Goal: Information Seeking & Learning: Learn about a topic

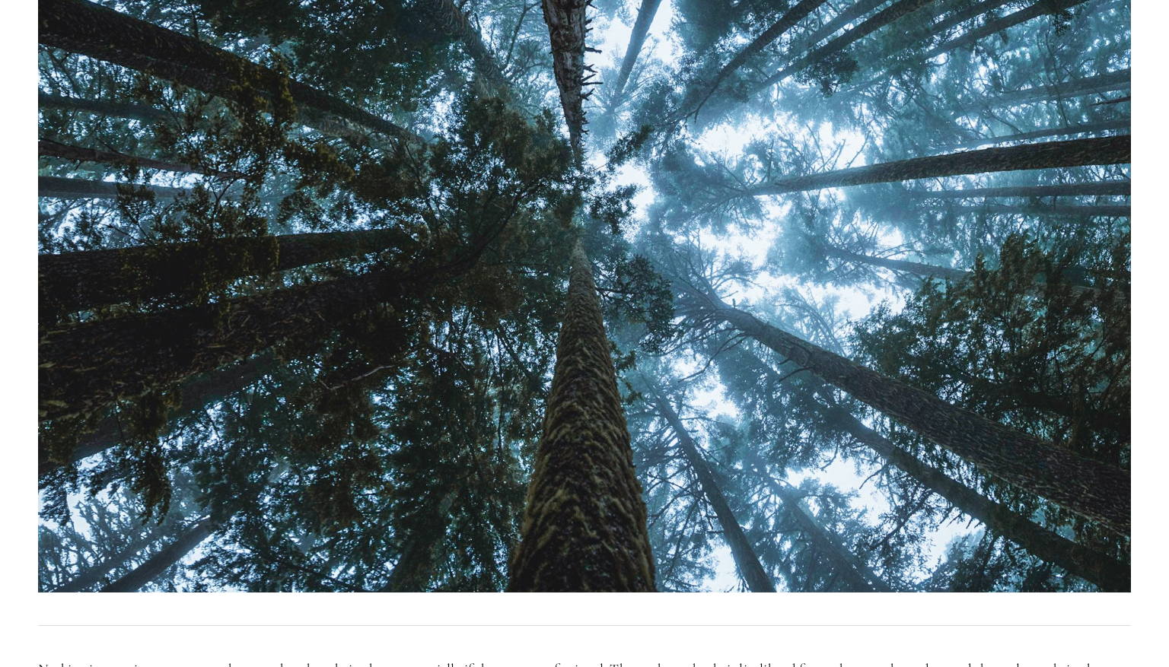
scroll to position [565, 0]
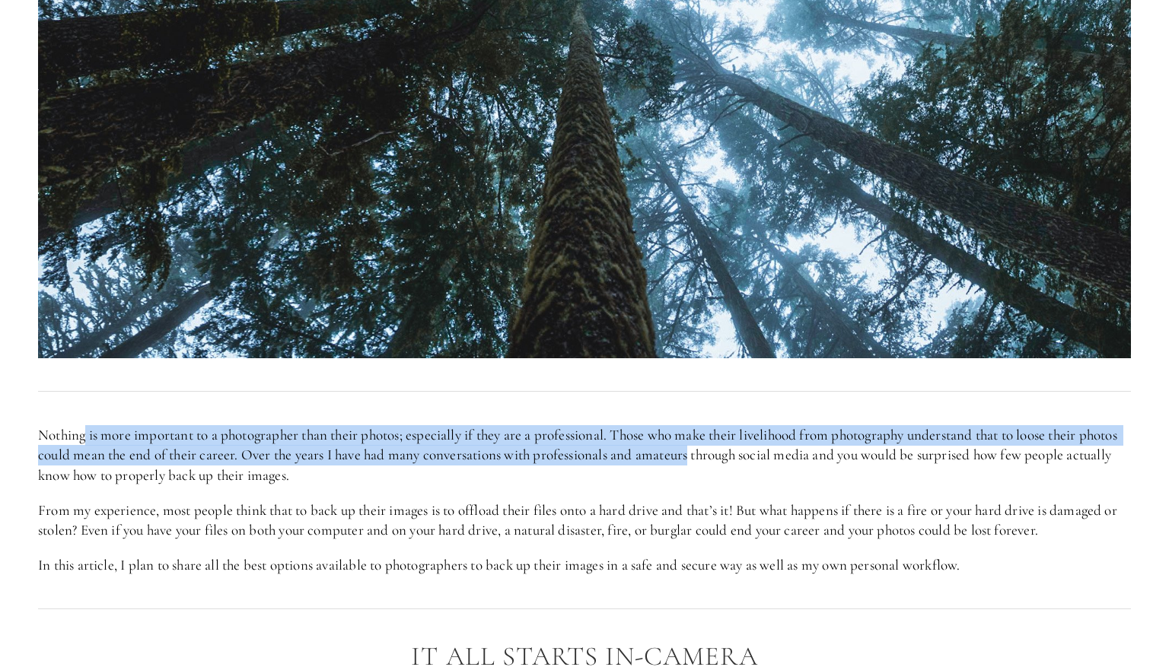
drag, startPoint x: 205, startPoint y: 425, endPoint x: 734, endPoint y: 464, distance: 530.9
click at [738, 465] on p "Nothing is more important to a photographer than their photos; especially if th…" at bounding box center [584, 455] width 1092 height 61
click at [732, 465] on p "Nothing is more important to a photographer than their photos; especially if th…" at bounding box center [584, 455] width 1092 height 61
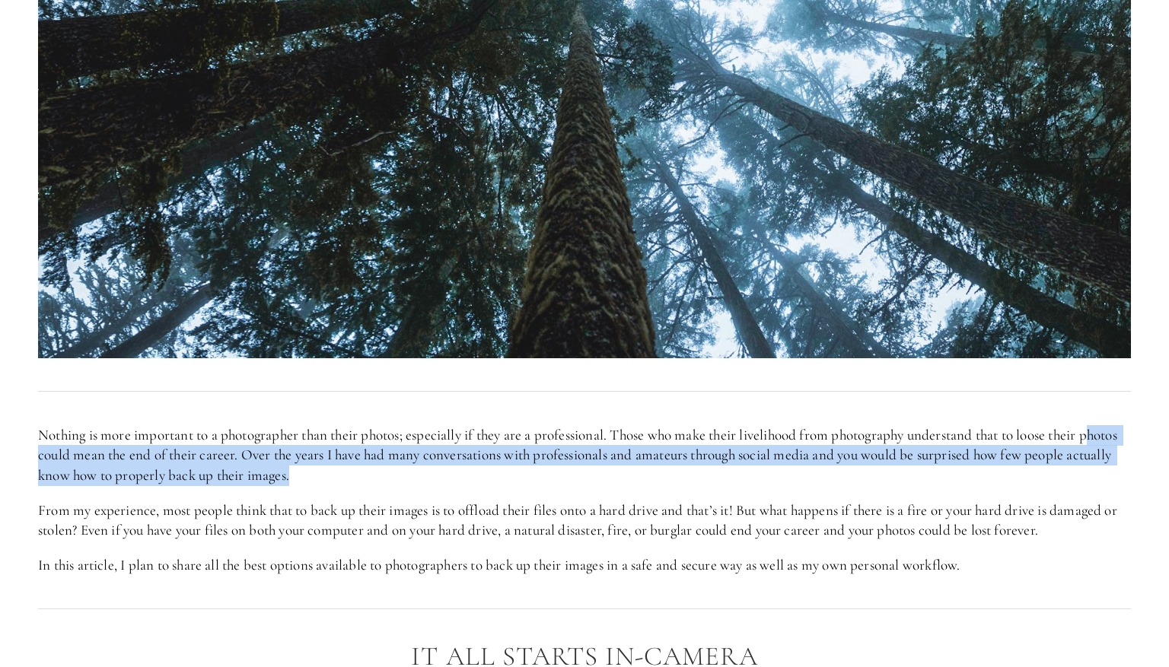
drag, startPoint x: 711, startPoint y: 479, endPoint x: 47, endPoint y: 464, distance: 663.5
click at [47, 464] on p "Nothing is more important to a photographer than their photos; especially if th…" at bounding box center [584, 455] width 1092 height 61
click at [51, 458] on p "Nothing is more important to a photographer than their photos; especially if th…" at bounding box center [584, 455] width 1092 height 61
drag, startPoint x: 47, startPoint y: 449, endPoint x: 443, endPoint y: 490, distance: 397.7
click at [443, 491] on div "Nothing is more important to a photographer than their photos; especially if th…" at bounding box center [584, 500] width 1092 height 151
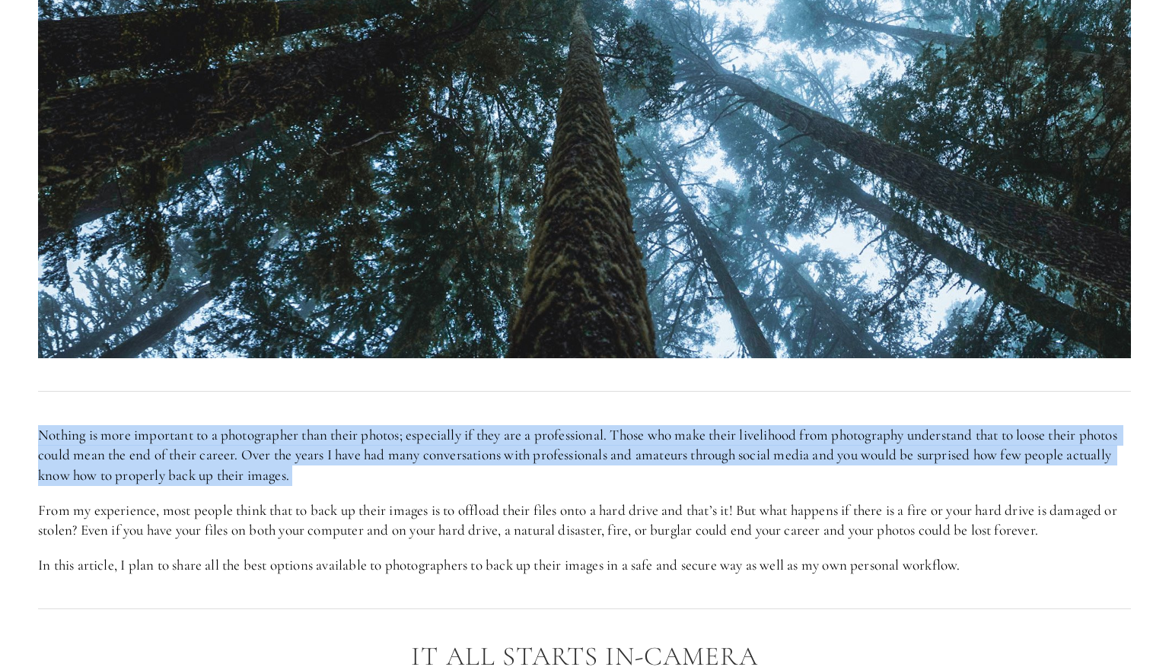
drag, startPoint x: 443, startPoint y: 490, endPoint x: 8, endPoint y: 439, distance: 438.1
click at [26, 434] on div "Nothing is more important to a photographer than their photos; especially if th…" at bounding box center [584, 500] width 1118 height 176
drag, startPoint x: 31, startPoint y: 424, endPoint x: 529, endPoint y: 478, distance: 501.2
click at [529, 478] on div "Nothing is more important to a photographer than their photos; especially if th…" at bounding box center [584, 500] width 1118 height 176
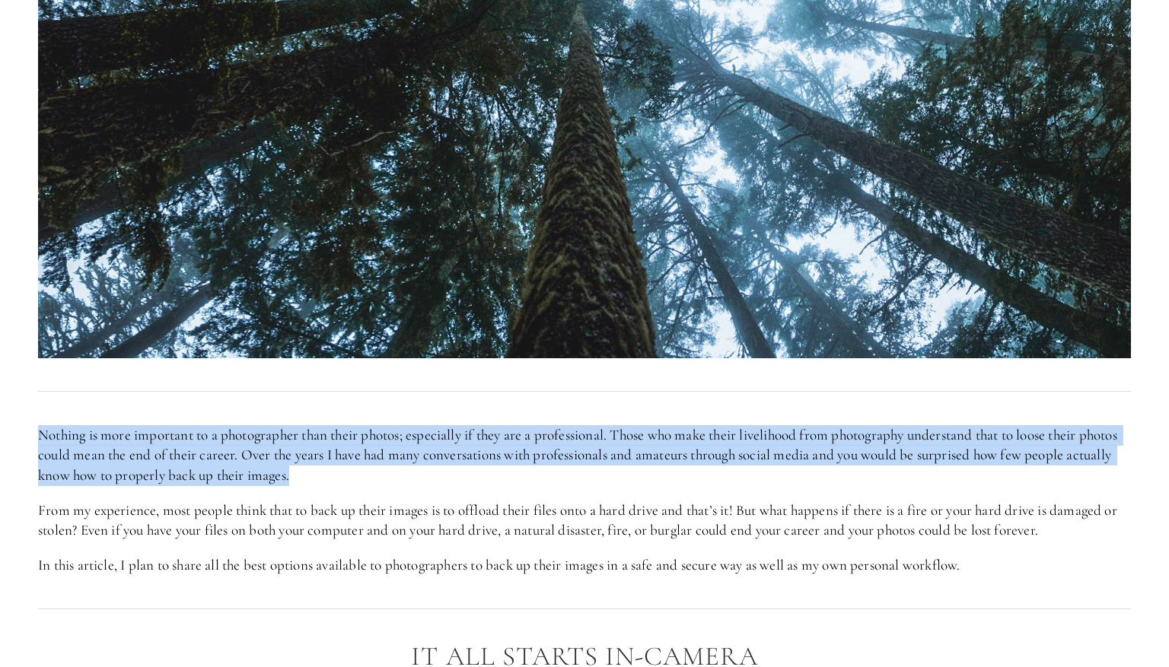
click at [529, 478] on p "Nothing is more important to a photographer than their photos; especially if th…" at bounding box center [584, 455] width 1092 height 61
drag, startPoint x: 620, startPoint y: 489, endPoint x: 24, endPoint y: 422, distance: 600.2
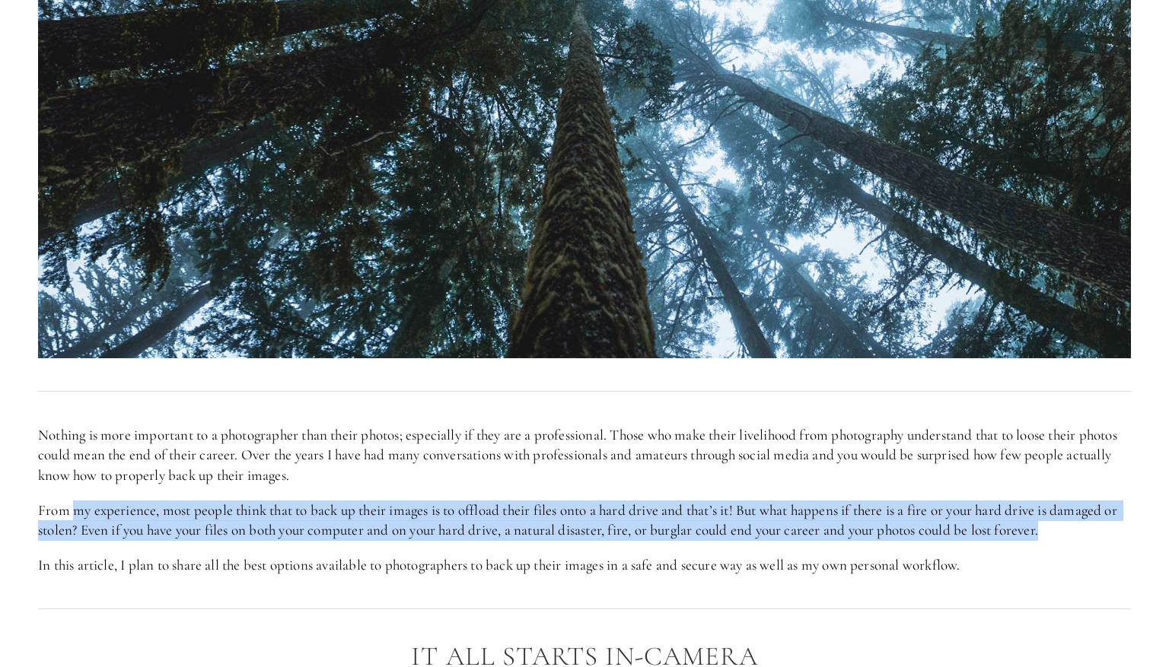
drag, startPoint x: 312, startPoint y: 482, endPoint x: 1110, endPoint y: 532, distance: 799.6
click at [1110, 532] on p "From my experience, most people think that to back up their images is to offloa…" at bounding box center [584, 521] width 1092 height 40
drag, startPoint x: 1058, startPoint y: 531, endPoint x: -5, endPoint y: 498, distance: 1064.1
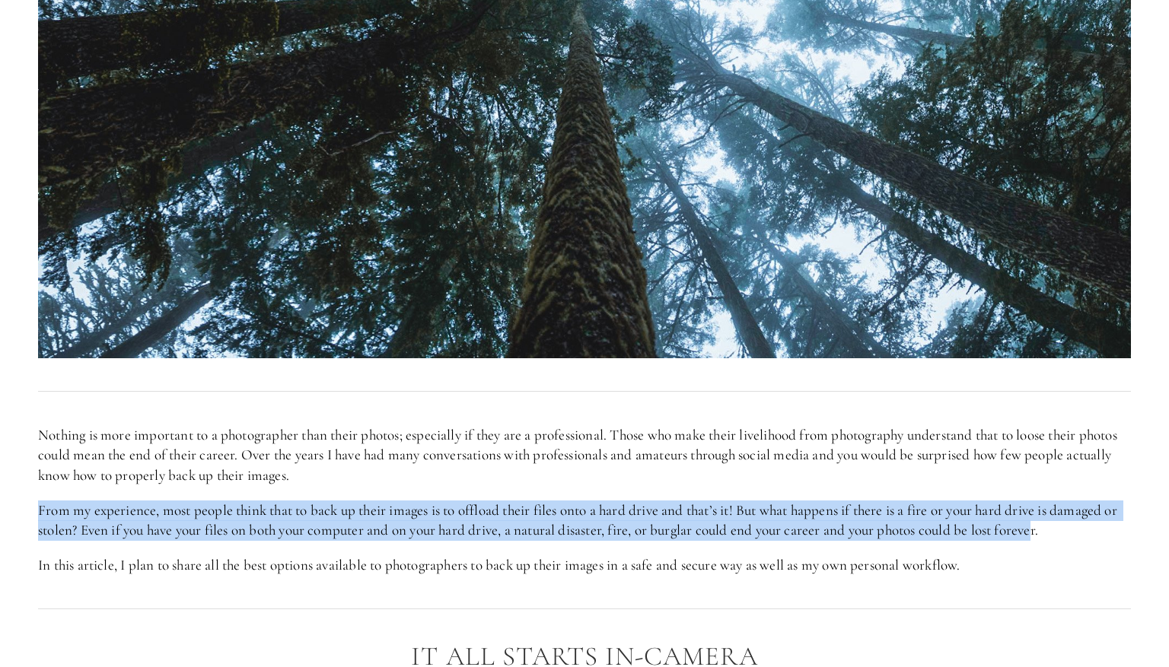
click at [1056, 536] on p "From my experience, most people think that to back up their images is to offloa…" at bounding box center [584, 521] width 1092 height 40
drag, startPoint x: 1063, startPoint y: 533, endPoint x: 33, endPoint y: 517, distance: 1029.4
click at [33, 517] on div "Nothing is more important to a photographer than their photos; especially if th…" at bounding box center [584, 500] width 1118 height 176
click at [160, 512] on p "From my experience, most people think that to back up their images is to offloa…" at bounding box center [584, 521] width 1092 height 40
drag, startPoint x: 56, startPoint y: 511, endPoint x: 1098, endPoint y: 524, distance: 1042.3
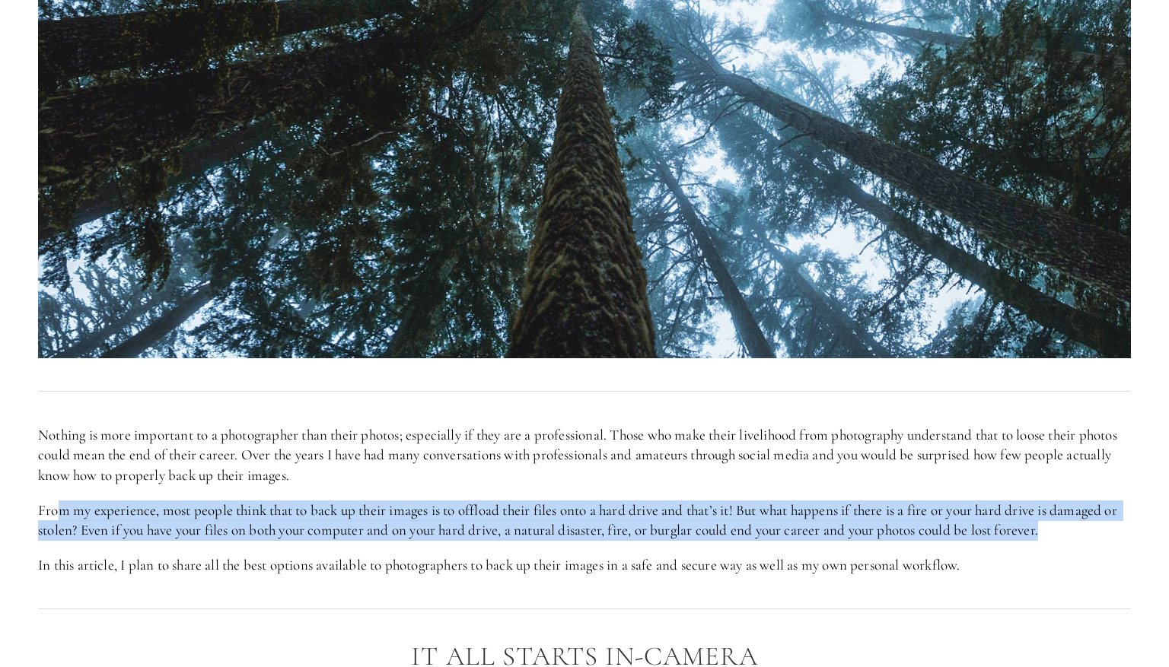
click at [1098, 524] on p "From my experience, most people think that to back up their images is to offloa…" at bounding box center [584, 521] width 1092 height 40
click at [1098, 523] on p "From my experience, most people think that to back up their images is to offloa…" at bounding box center [584, 521] width 1092 height 40
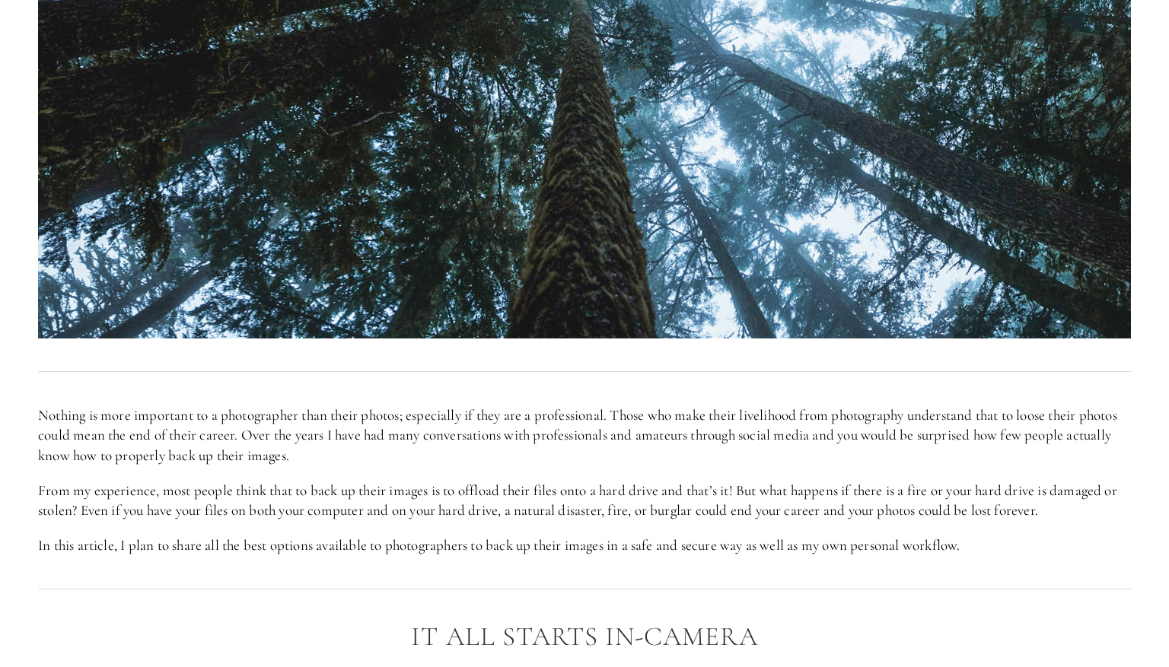
scroll to position [595, 0]
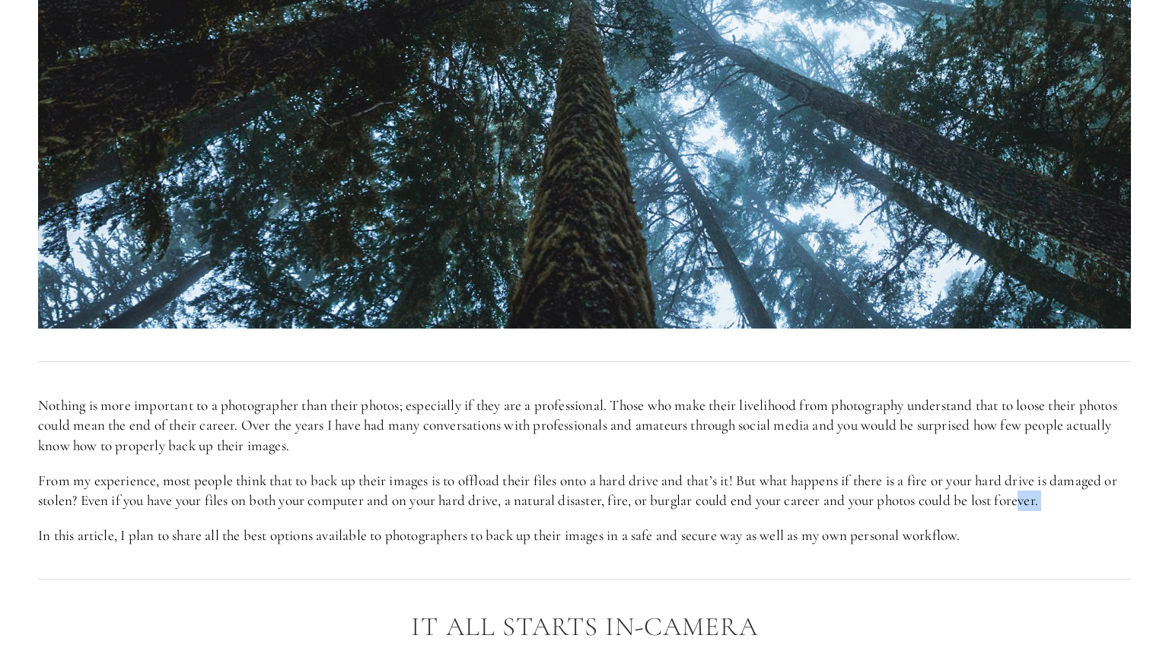
drag, startPoint x: 32, startPoint y: 533, endPoint x: 1046, endPoint y: 504, distance: 1014.5
click at [1046, 504] on div "Nothing is more important to a photographer than their photos; especially if th…" at bounding box center [584, 471] width 1118 height 176
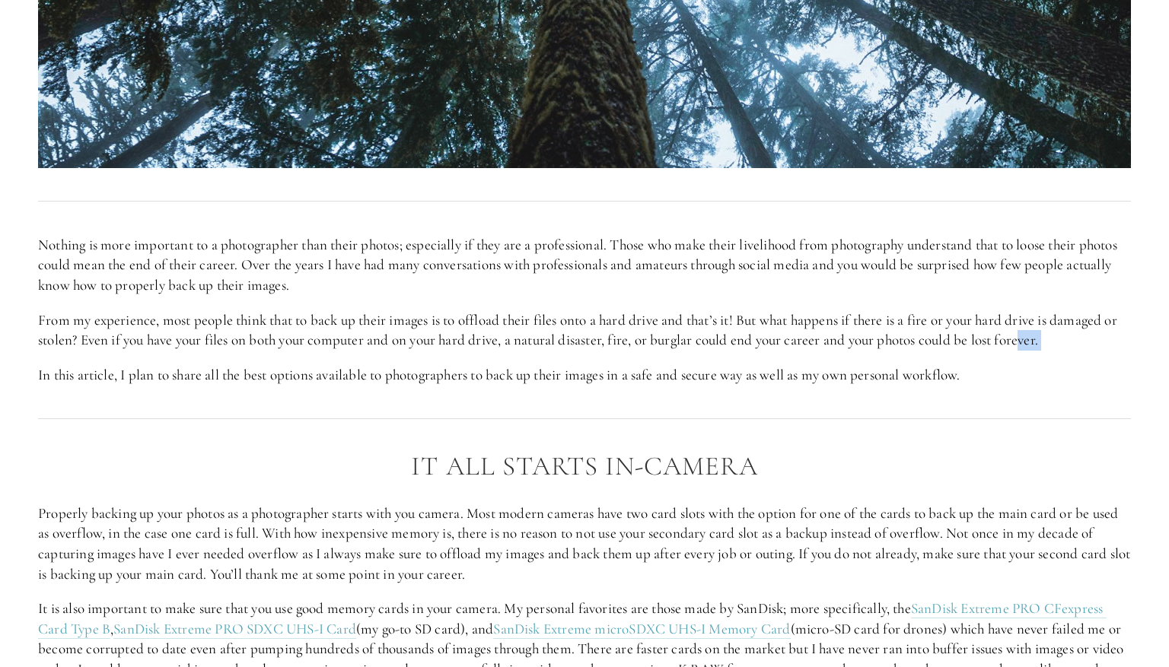
scroll to position [834, 0]
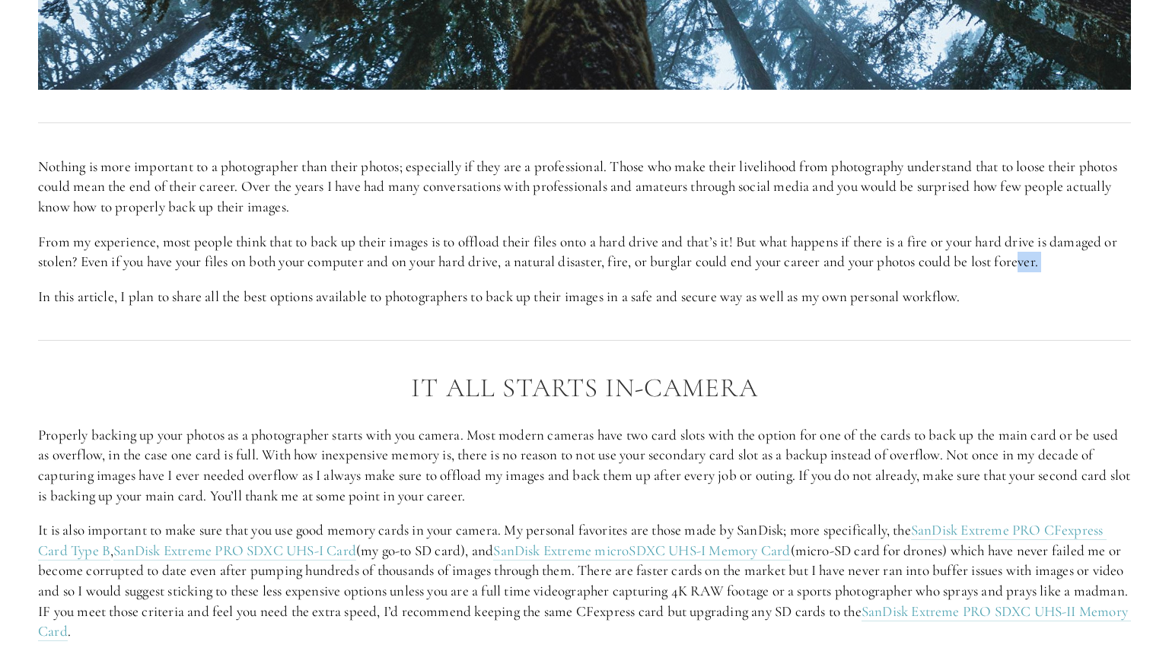
drag, startPoint x: 45, startPoint y: 439, endPoint x: 965, endPoint y: 490, distance: 921.9
click at [965, 490] on p "Properly backing up your photos as a photographer starts with you camera. Most …" at bounding box center [584, 465] width 1092 height 81
drag, startPoint x: 881, startPoint y: 502, endPoint x: 3, endPoint y: 433, distance: 880.6
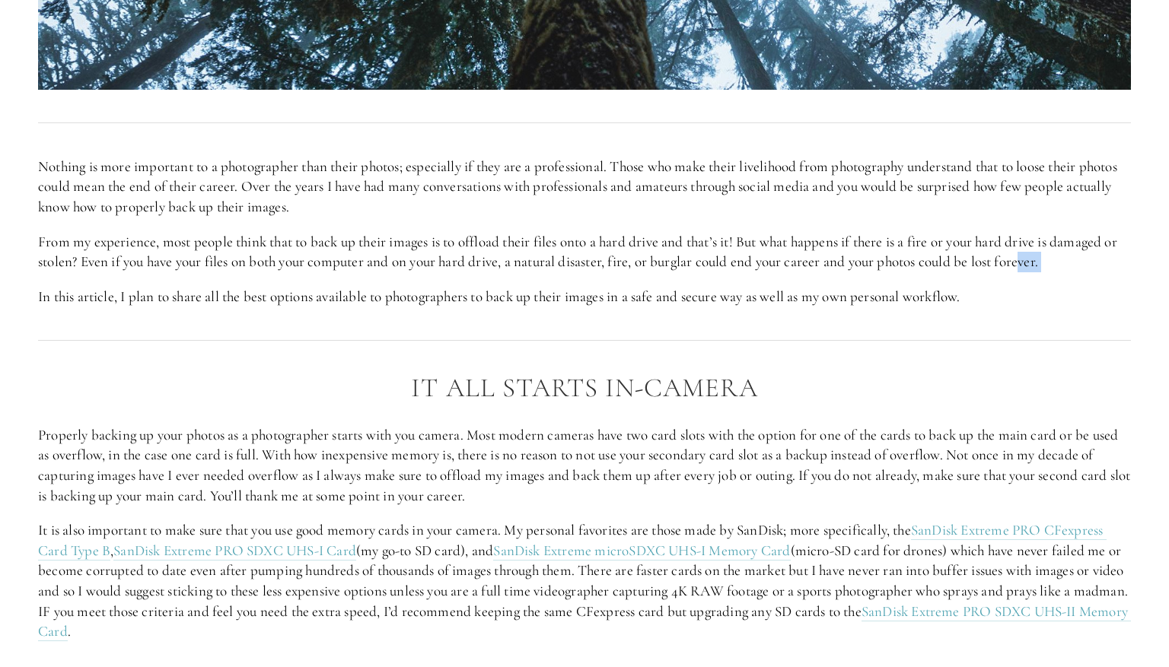
click at [54, 441] on p "Properly backing up your photos as a photographer starts with you camera. Most …" at bounding box center [584, 465] width 1092 height 81
drag, startPoint x: 53, startPoint y: 431, endPoint x: 682, endPoint y: 499, distance: 632.8
click at [682, 499] on p "Properly backing up your photos as a photographer starts with you camera. Most …" at bounding box center [584, 465] width 1092 height 81
drag, startPoint x: 665, startPoint y: 504, endPoint x: 8, endPoint y: 428, distance: 661.7
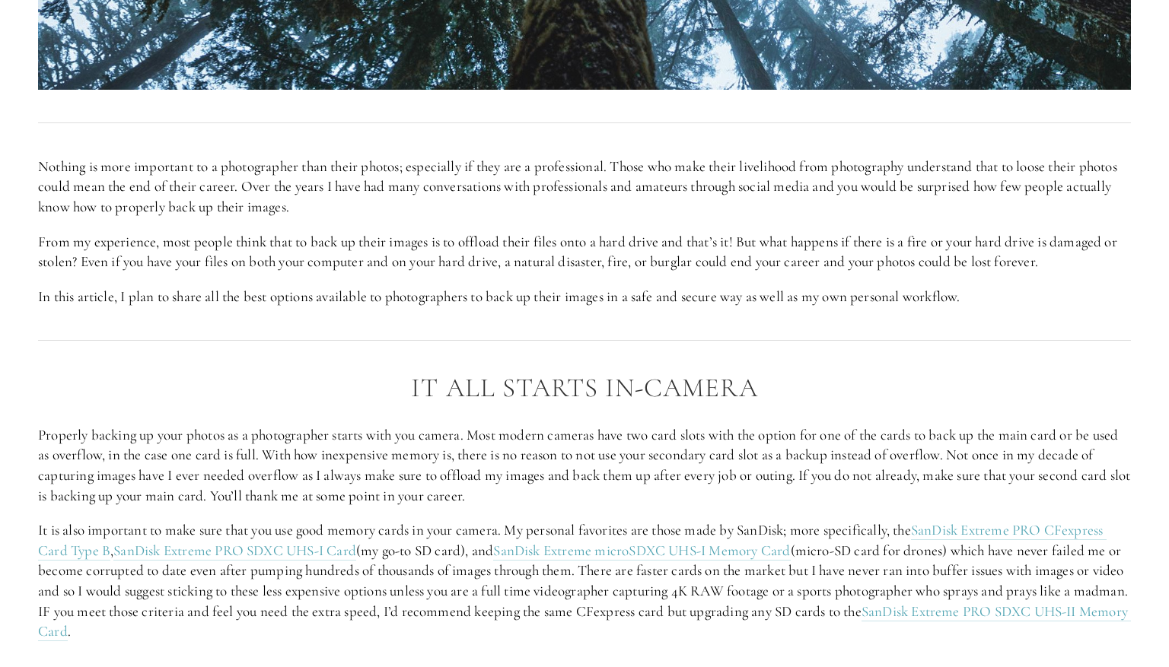
click at [48, 439] on p "Properly backing up your photos as a photographer starts with you camera. Most …" at bounding box center [584, 465] width 1092 height 81
drag, startPoint x: 60, startPoint y: 430, endPoint x: 608, endPoint y: 492, distance: 551.3
click at [608, 492] on p "Properly backing up your photos as a photographer starts with you camera. Most …" at bounding box center [584, 465] width 1092 height 81
click at [628, 496] on p "Properly backing up your photos as a photographer starts with you camera. Most …" at bounding box center [584, 465] width 1092 height 81
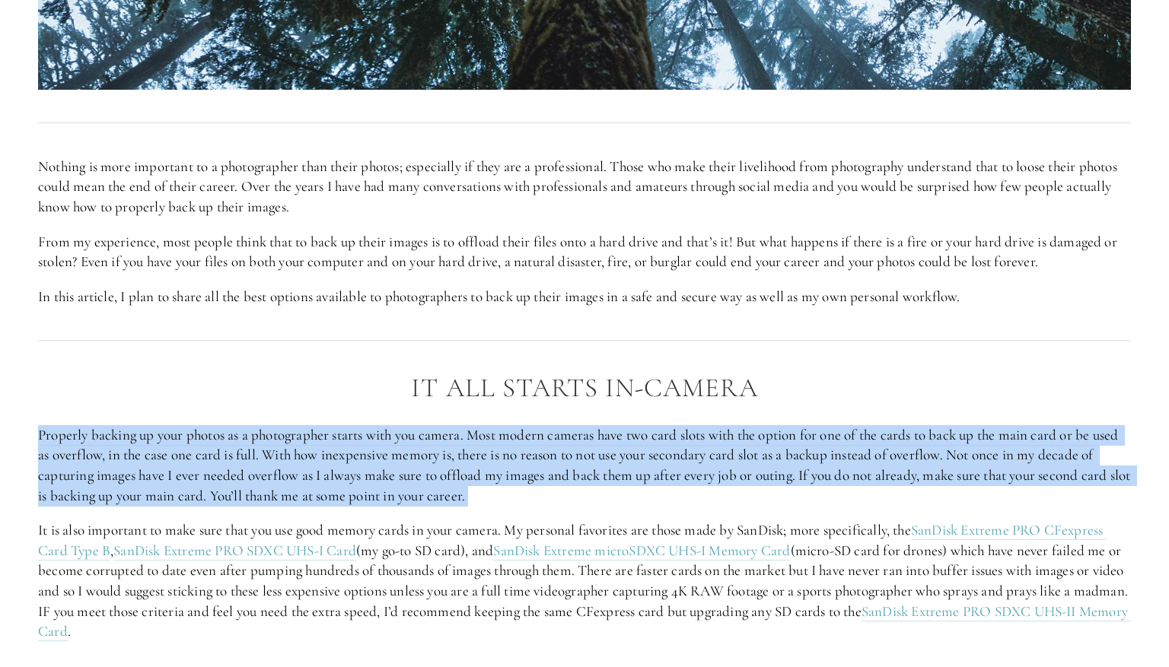
drag, startPoint x: 628, startPoint y: 496, endPoint x: 68, endPoint y: 419, distance: 565.9
click at [68, 419] on div "It All Starts in-Camera Properly backing up your photos as a photographer start…" at bounding box center [584, 508] width 1092 height 268
drag, startPoint x: 215, startPoint y: 518, endPoint x: 1066, endPoint y: 497, distance: 850.8
click at [1076, 492] on div "It All Starts in-Camera Properly backing up your photos as a photographer start…" at bounding box center [584, 508] width 1092 height 268
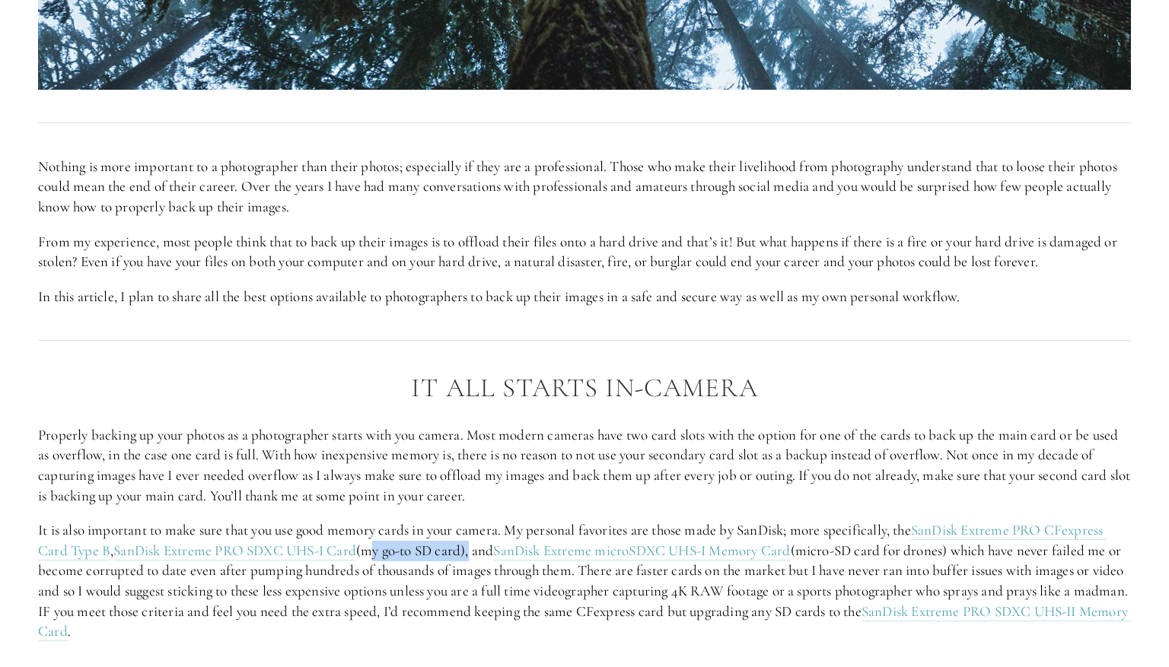
drag, startPoint x: 380, startPoint y: 555, endPoint x: 478, endPoint y: 549, distance: 97.6
click at [478, 549] on p "It is also important to make sure that you use good memory cards in your camera…" at bounding box center [584, 581] width 1092 height 122
click at [471, 551] on p "It is also important to make sure that you use good memory cards in your camera…" at bounding box center [584, 581] width 1092 height 122
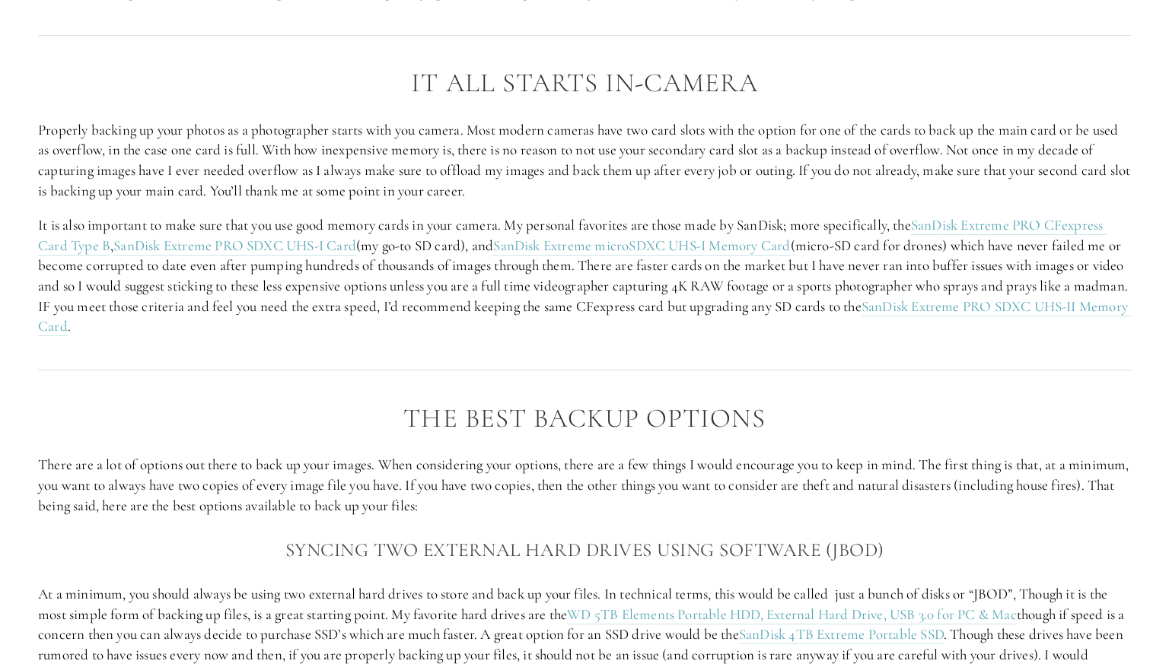
scroll to position [1216, 0]
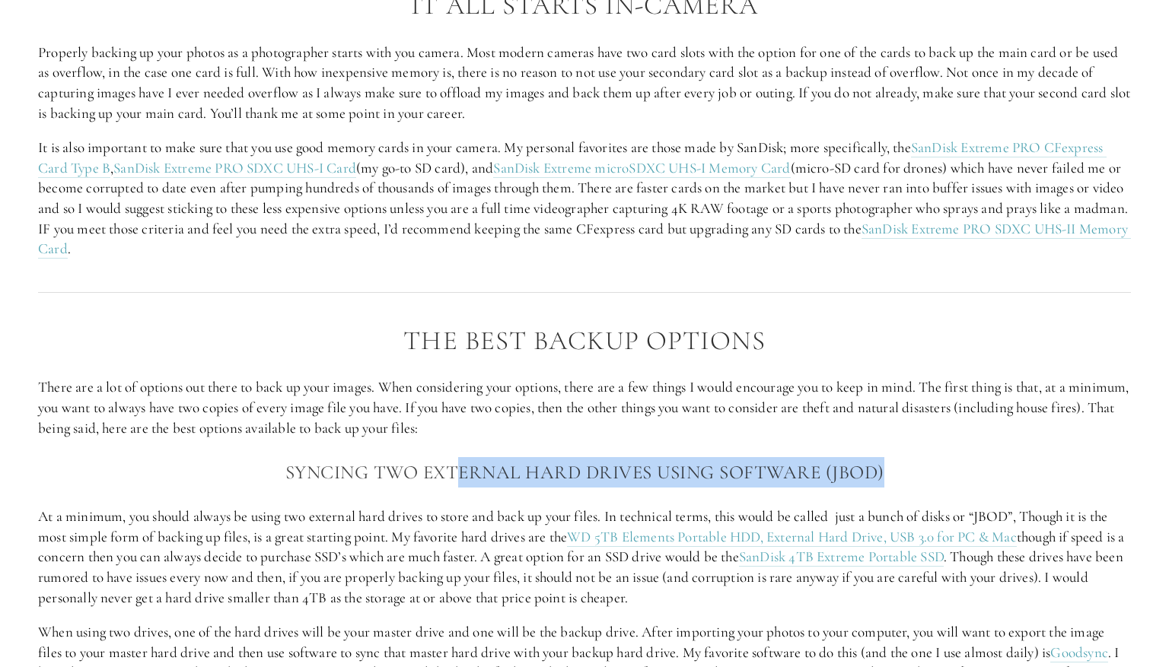
drag, startPoint x: 897, startPoint y: 481, endPoint x: 454, endPoint y: 478, distance: 442.8
click at [454, 478] on h3 "Syncing two external hard drives using software (JBOD)" at bounding box center [584, 472] width 1092 height 30
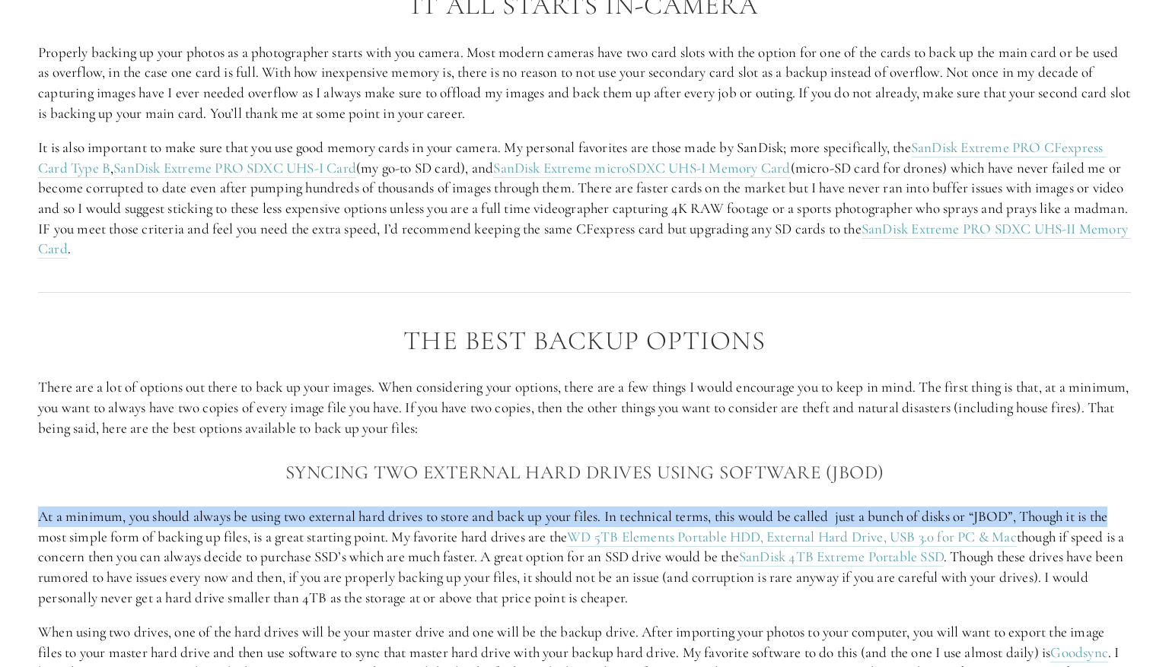
drag, startPoint x: 35, startPoint y: 511, endPoint x: 1126, endPoint y: 509, distance: 1090.9
click at [1111, 507] on p "At a minimum, you should always be using two external hard drives to store and …" at bounding box center [584, 557] width 1092 height 101
drag, startPoint x: 1022, startPoint y: 514, endPoint x: 946, endPoint y: 505, distance: 77.4
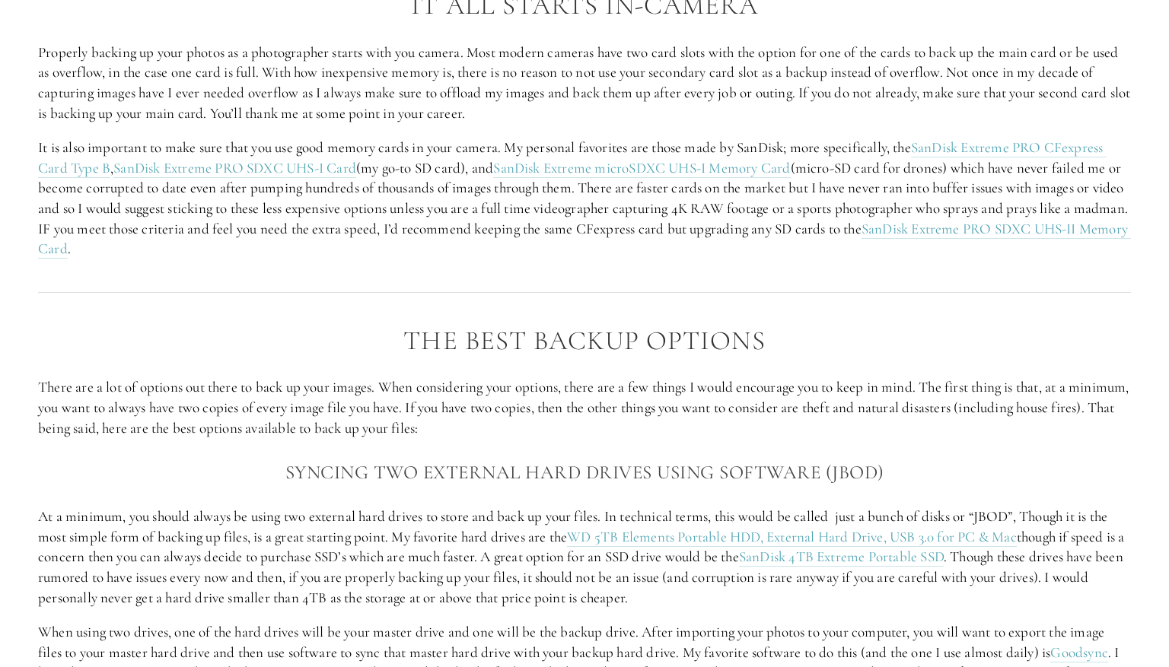
click at [175, 543] on p "At a minimum, you should always be using two external hard drives to store and …" at bounding box center [584, 557] width 1092 height 101
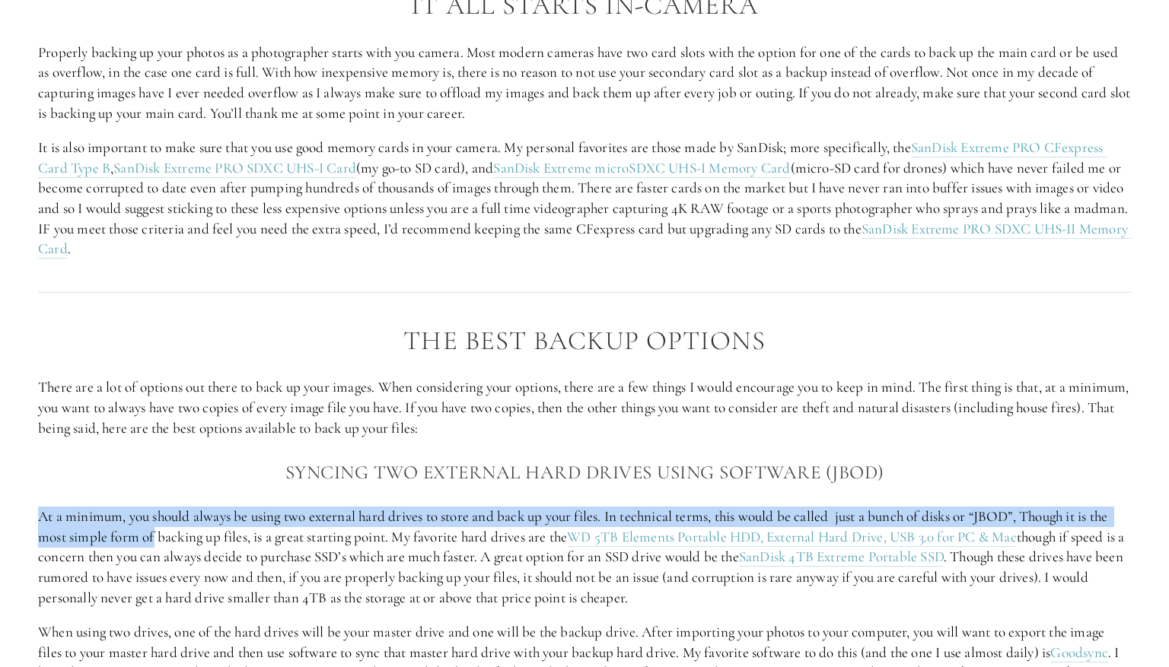
drag, startPoint x: 184, startPoint y: 534, endPoint x: 931, endPoint y: 488, distance: 748.5
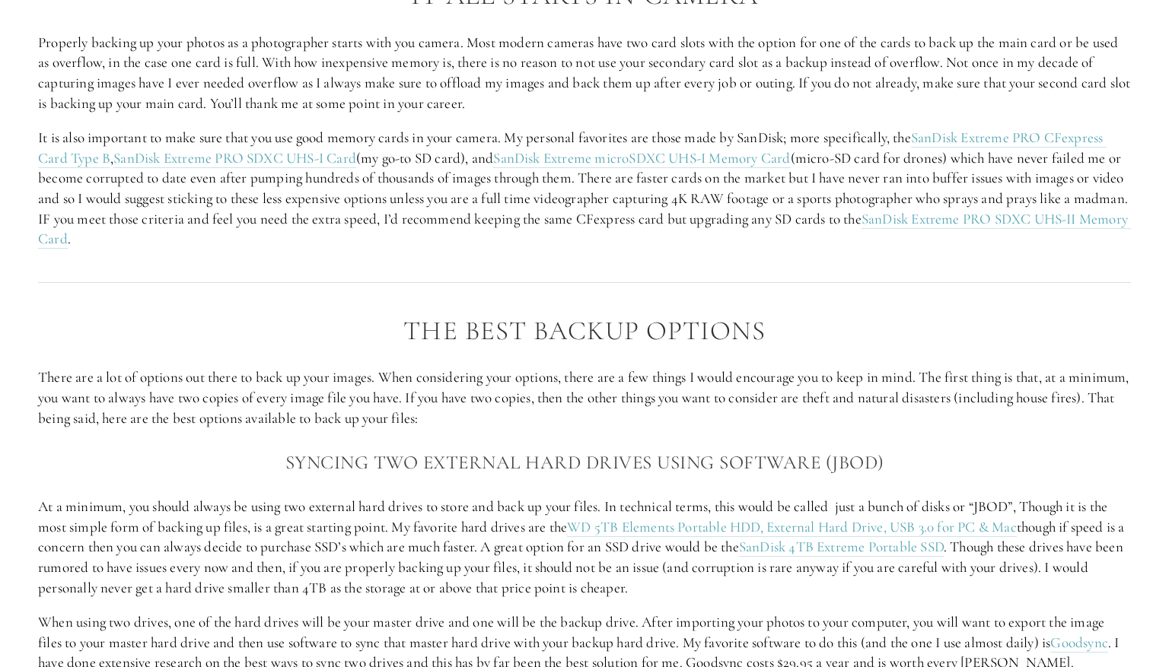
drag, startPoint x: 168, startPoint y: 610, endPoint x: 934, endPoint y: 603, distance: 766.1
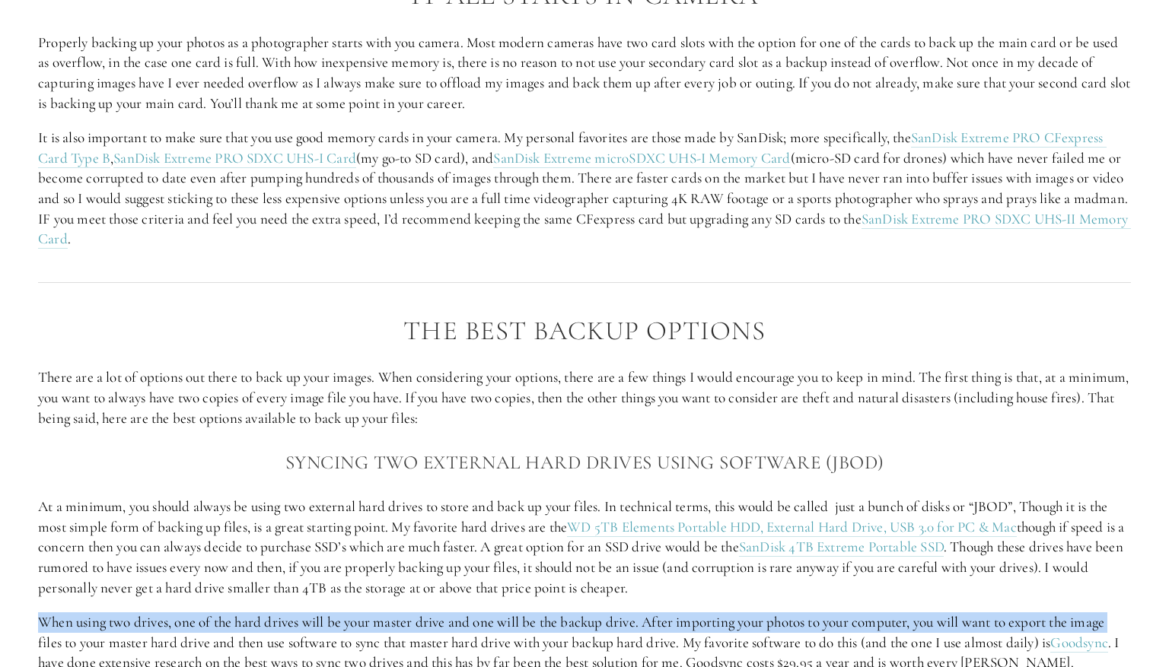
drag, startPoint x: 693, startPoint y: 606, endPoint x: 1137, endPoint y: 616, distance: 444.4
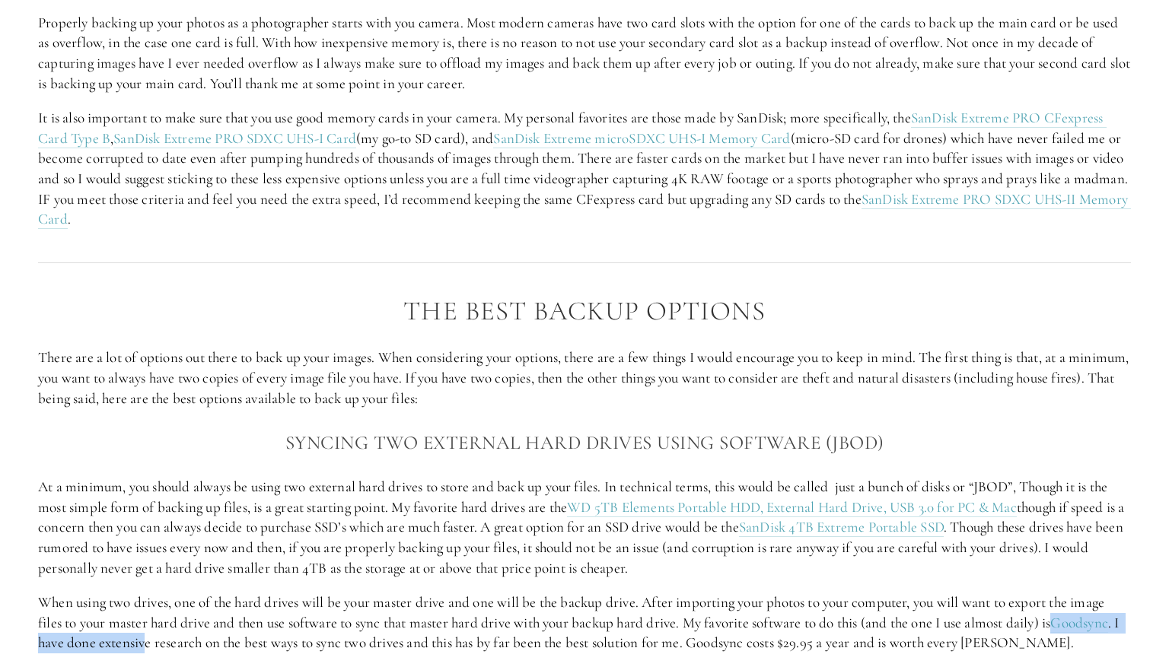
drag, startPoint x: 266, startPoint y: 643, endPoint x: 1115, endPoint y: 626, distance: 849.2
click at [1115, 626] on p "When using two drives, one of the hard drives will be your master drive and one…" at bounding box center [584, 623] width 1092 height 61
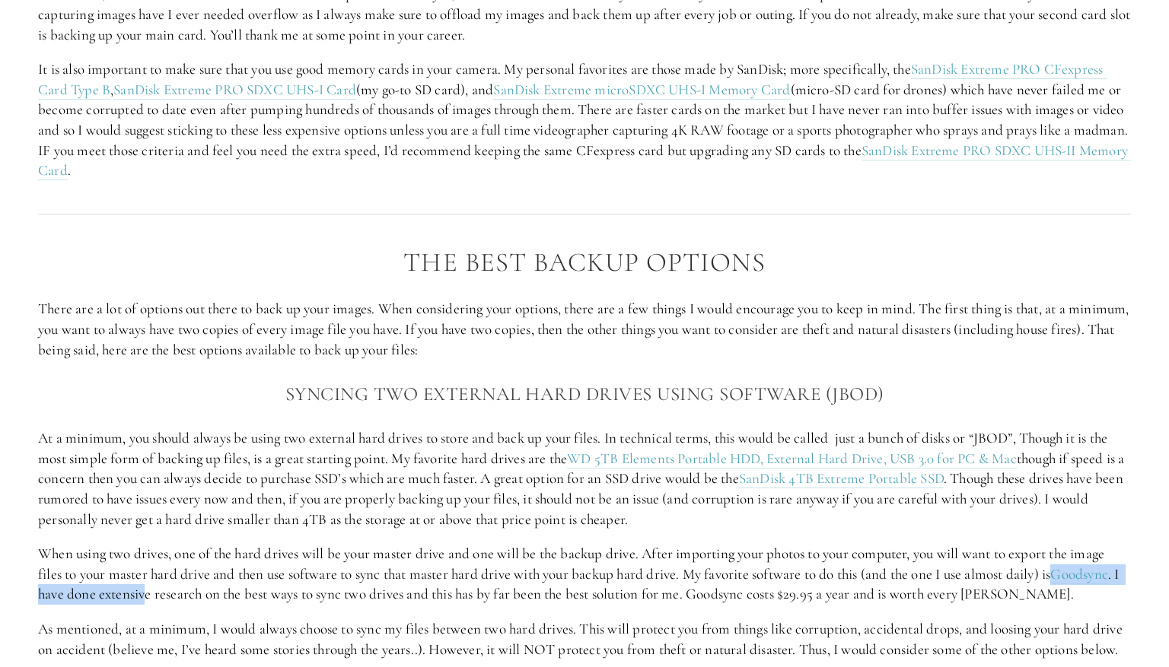
scroll to position [1315, 0]
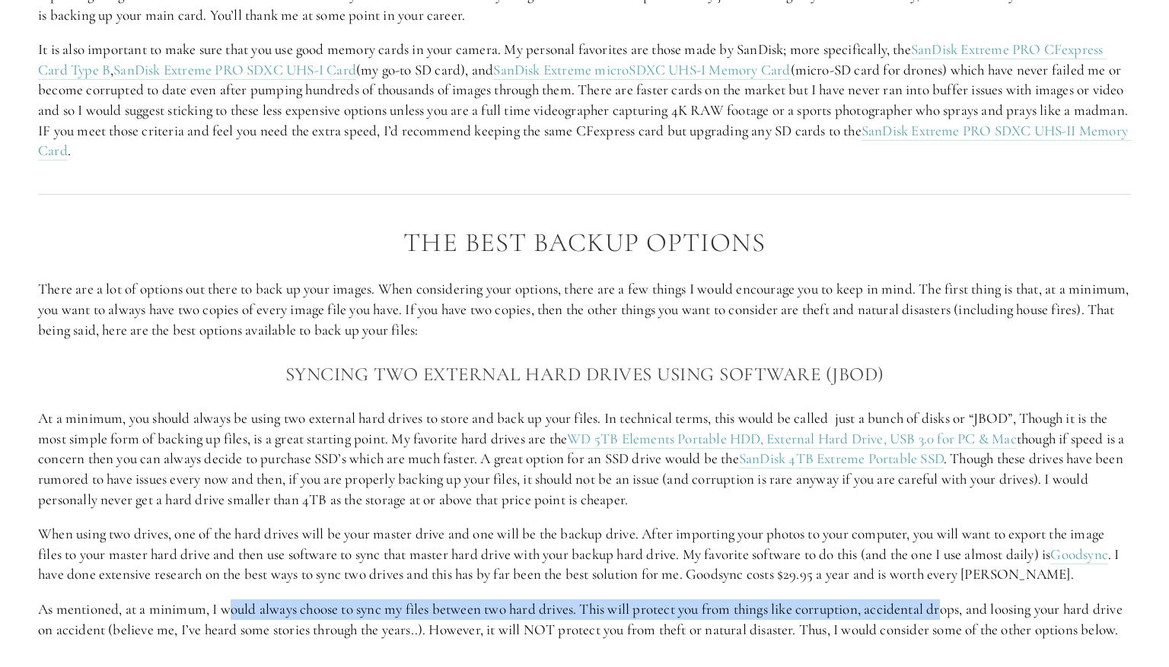
drag, startPoint x: 231, startPoint y: 601, endPoint x: 951, endPoint y: 602, distance: 719.7
click at [951, 602] on p "As mentioned, at a minimum, I would always choose to sync my files between two …" at bounding box center [584, 619] width 1092 height 40
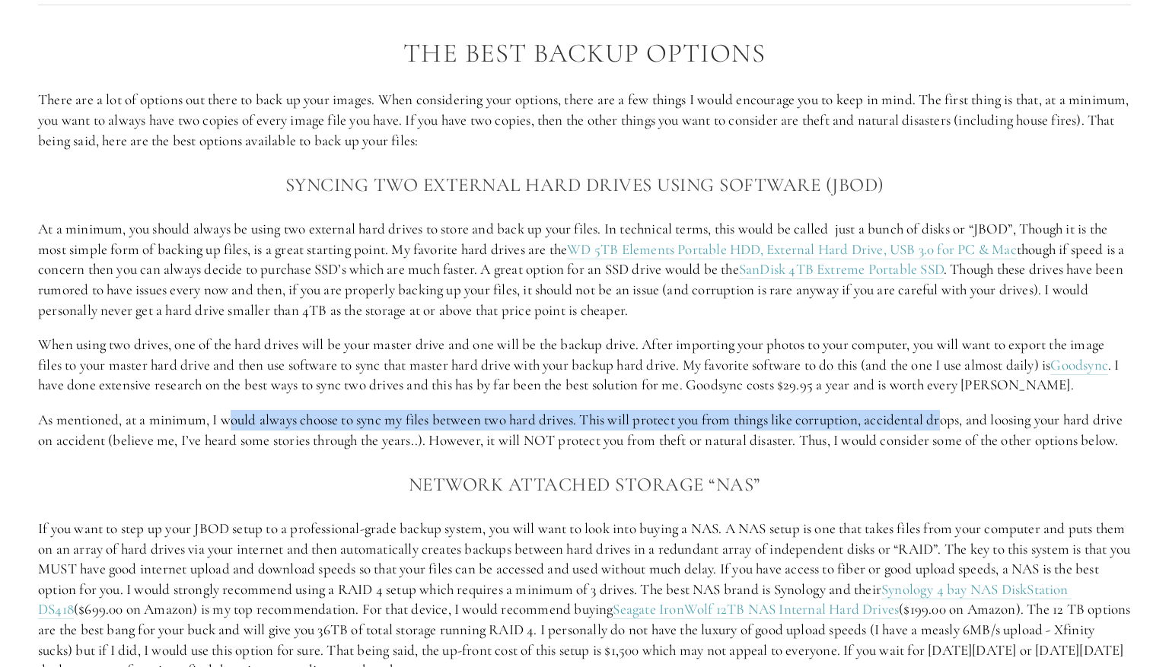
scroll to position [1582, 0]
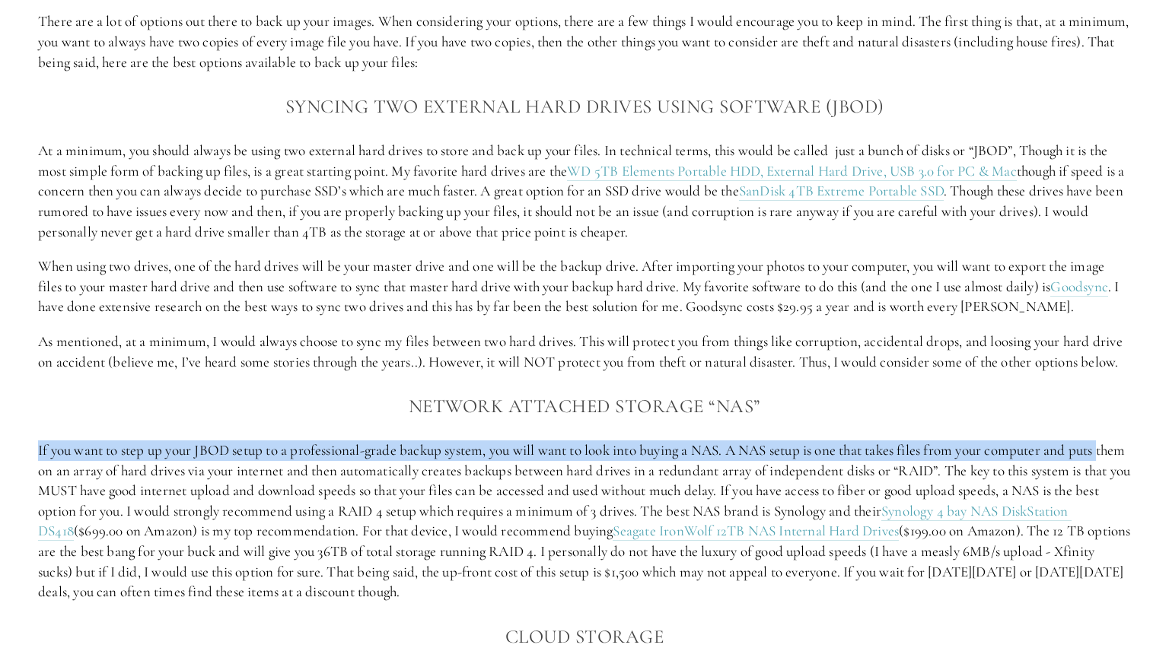
drag, startPoint x: 38, startPoint y: 472, endPoint x: 1139, endPoint y: 465, distance: 1100.8
click at [1131, 466] on div "The Best Backup Options There are a lot of options out there to back up your im…" at bounding box center [584, 565] width 1118 height 1235
click at [1139, 465] on div "The Best Backup Options There are a lot of options out there to back up your im…" at bounding box center [584, 565] width 1118 height 1235
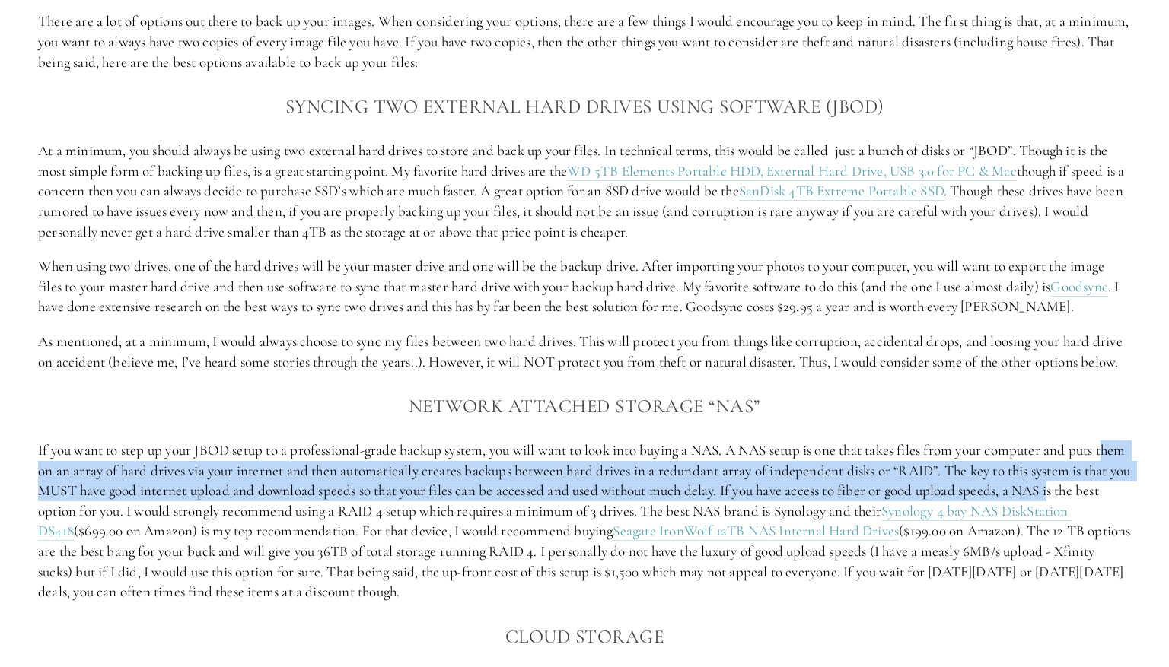
drag, startPoint x: 46, startPoint y: 493, endPoint x: 1110, endPoint y: 517, distance: 1063.8
click at [1110, 517] on p "If you want to step up your JBOD setup to a professional-grade backup system, y…" at bounding box center [584, 521] width 1092 height 162
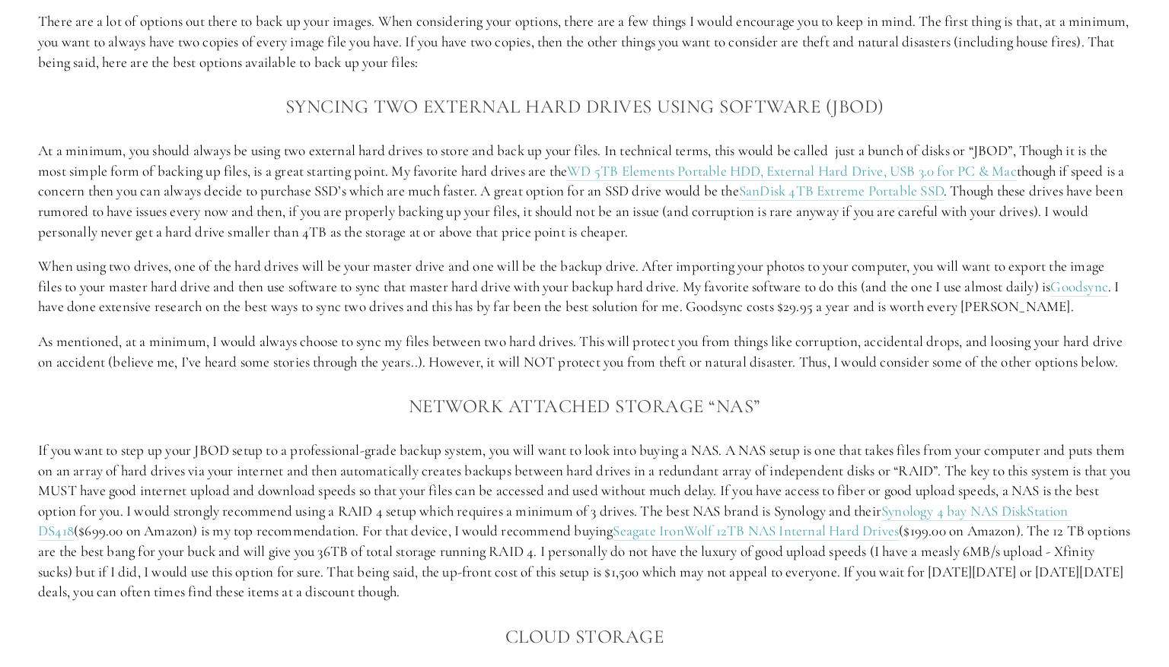
click at [1118, 509] on p "If you want to step up your JBOD setup to a professional-grade backup system, y…" at bounding box center [584, 521] width 1092 height 162
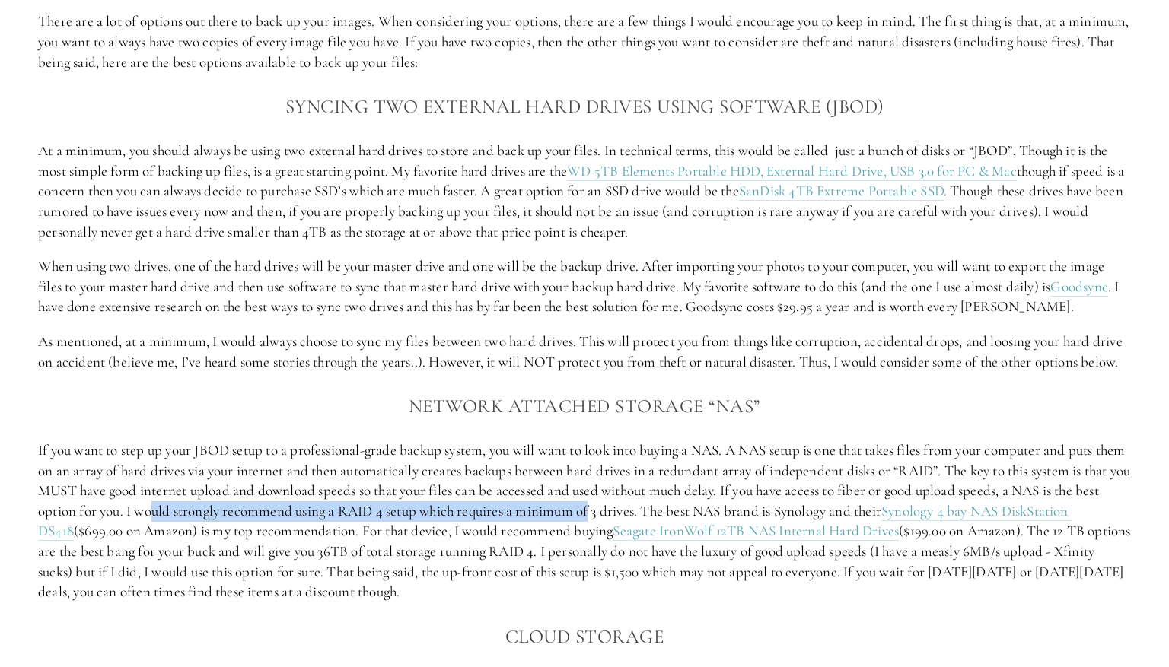
drag, startPoint x: 205, startPoint y: 537, endPoint x: 639, endPoint y: 529, distance: 434.5
click at [644, 528] on p "If you want to step up your JBOD setup to a professional-grade backup system, y…" at bounding box center [584, 521] width 1092 height 162
click at [639, 529] on p "If you want to step up your JBOD setup to a professional-grade backup system, y…" at bounding box center [584, 521] width 1092 height 162
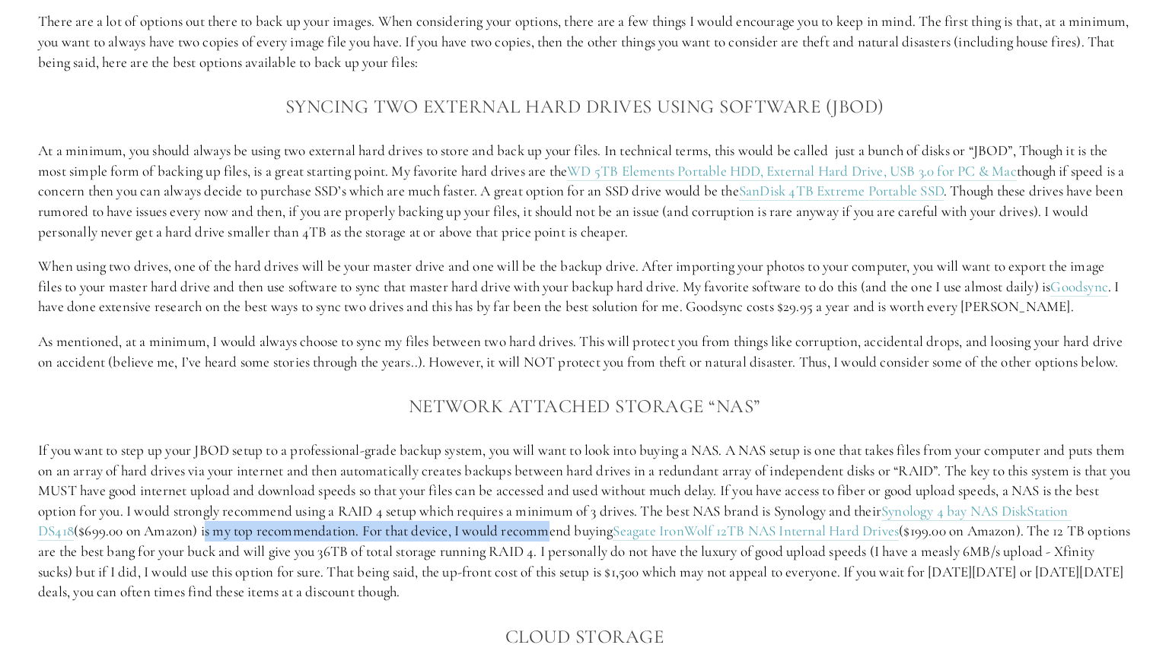
drag, startPoint x: 276, startPoint y: 551, endPoint x: 615, endPoint y: 558, distance: 338.6
click at [615, 558] on p "If you want to step up your JBOD setup to a professional-grade backup system, y…" at bounding box center [584, 521] width 1092 height 162
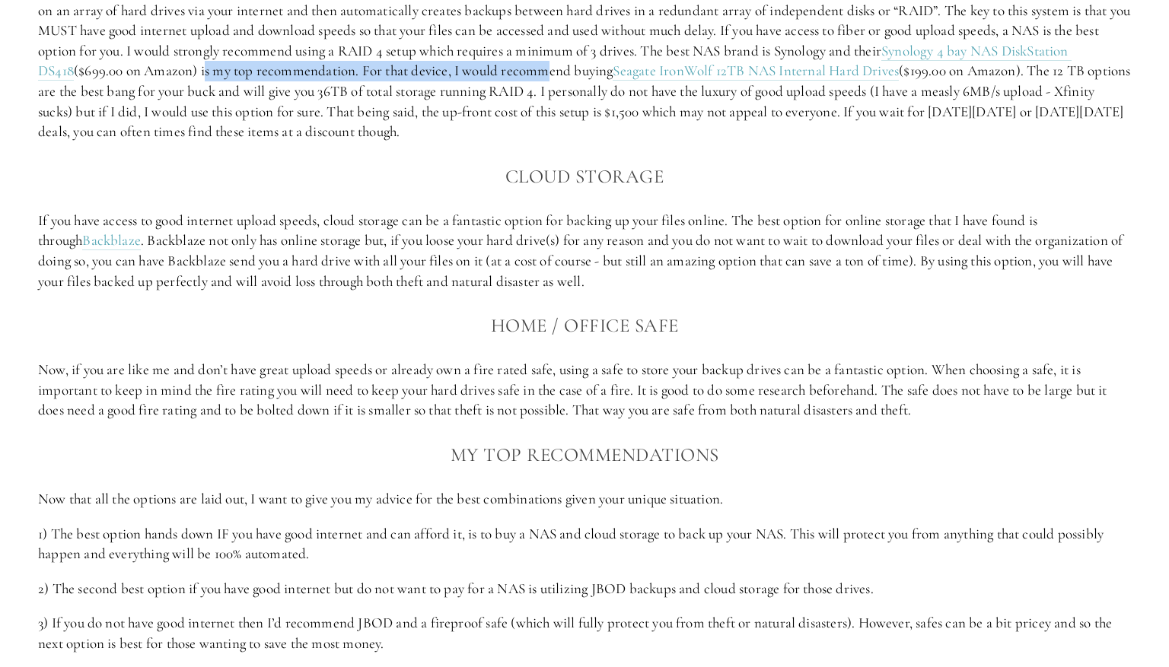
scroll to position [2121, 0]
